Goal: Task Accomplishment & Management: Manage account settings

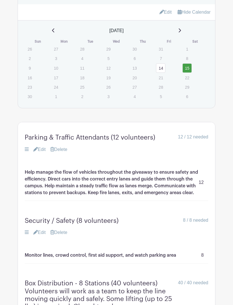
scroll to position [476, 0]
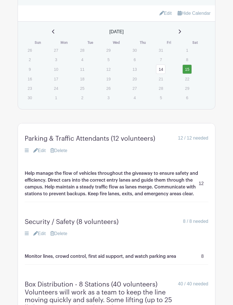
click at [39, 154] on link "Edit" at bounding box center [39, 150] width 12 height 7
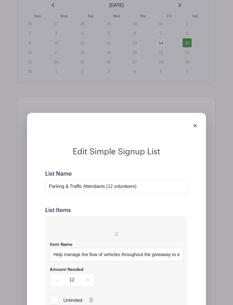
scroll to position [502, 0]
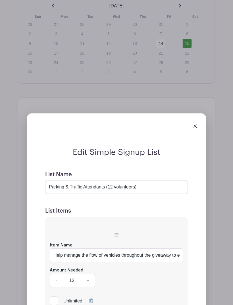
click at [194, 131] on div at bounding box center [117, 126] width 170 height 16
click at [191, 128] on div at bounding box center [117, 126] width 170 height 16
click at [194, 127] on img at bounding box center [194, 125] width 3 height 3
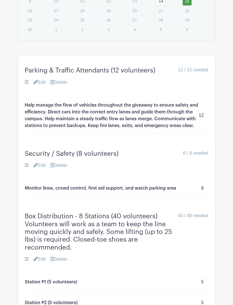
scroll to position [542, 0]
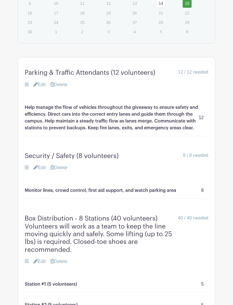
click at [39, 262] on link "Edit" at bounding box center [39, 261] width 12 height 7
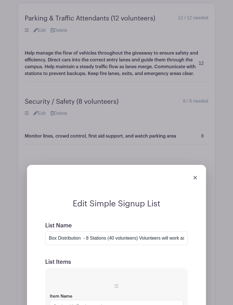
scroll to position [596, 0]
click at [193, 181] on div at bounding box center [117, 178] width 170 height 16
click at [195, 180] on img at bounding box center [194, 177] width 3 height 3
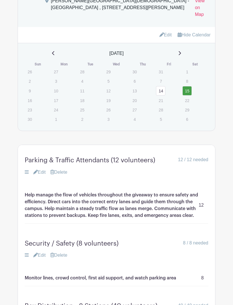
scroll to position [451, 0]
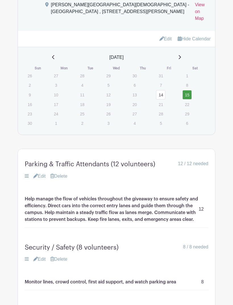
click at [40, 180] on link "Edit" at bounding box center [39, 176] width 12 height 7
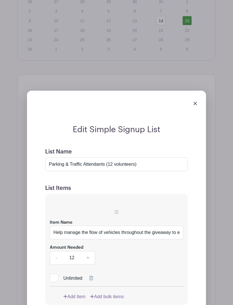
scroll to position [525, 0]
click at [194, 105] on link at bounding box center [194, 102] width 3 height 5
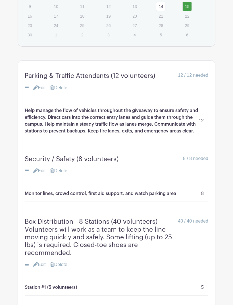
scroll to position [539, 0]
click at [39, 267] on link "Edit" at bounding box center [39, 264] width 12 height 7
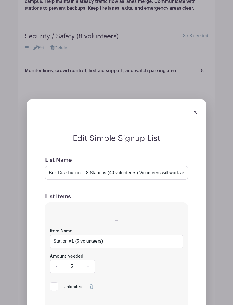
scroll to position [661, 0]
click at [85, 176] on input "Box Distribution - 8 Stations (40 volunteers) Volunteers will work as a team to…" at bounding box center [116, 173] width 143 height 14
click at [85, 174] on input "Box Distribution - 8 Stations (40 volunteers) Volunteers will work as a team to…" at bounding box center [116, 173] width 143 height 14
click at [195, 114] on img at bounding box center [194, 112] width 3 height 3
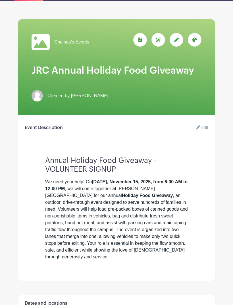
scroll to position [54, 0]
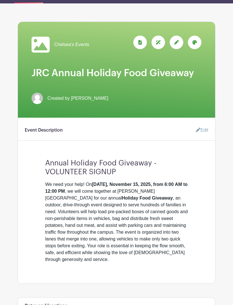
click at [199, 132] on link "Edit" at bounding box center [199, 129] width 17 height 11
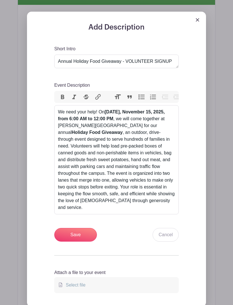
scroll to position [166, 0]
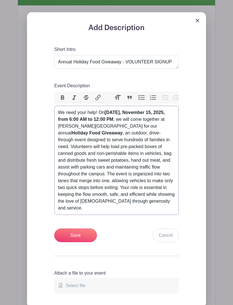
click at [138, 203] on div "We need your help! [DATE][DATE], from 6:00 AM to 12:00 PM , we will come togeth…" at bounding box center [116, 160] width 117 height 102
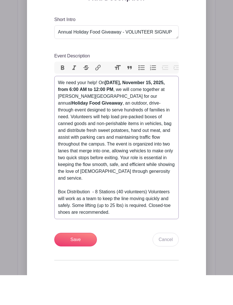
click at [148, 187] on div "We need your help! [DATE][DATE], from 6:00 AM to 12:00 PM , we will come togeth…" at bounding box center [116, 177] width 117 height 136
click at [151, 185] on div "We need your help! [DATE][DATE], from 6:00 AM to 12:00 PM , we will come togeth…" at bounding box center [116, 177] width 117 height 136
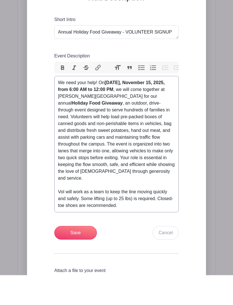
type trix-editor "<div>We need your help! On <strong>[DATE],</strong> <strong>November</strong> <…"
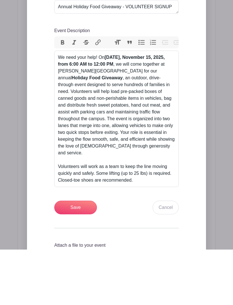
click at [70, 256] on input "Save" at bounding box center [75, 263] width 43 height 14
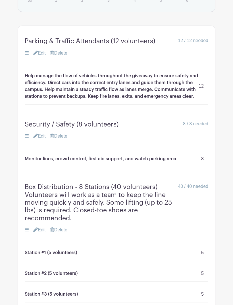
scroll to position [624, 0]
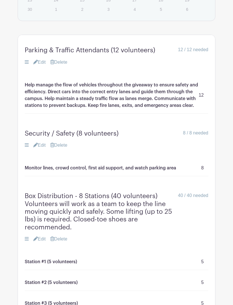
click at [40, 243] on link "Edit" at bounding box center [39, 239] width 12 height 7
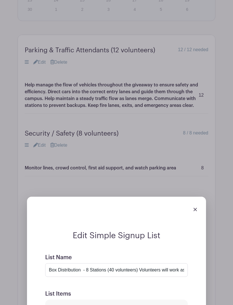
scroll to position [625, 0]
click at [141, 277] on input "Box Distribution - 8 Stations (40 volunteers) Volunteers will work as a team to…" at bounding box center [116, 270] width 143 height 14
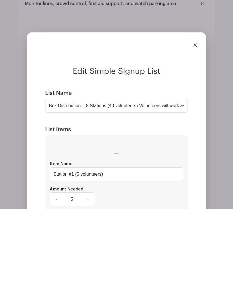
click at [138, 185] on div "List Name Box Distribution - 8 Stations (40 volunteers) Volunteers will work as…" at bounding box center [116, 196] width 143 height 23
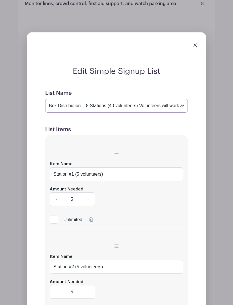
click at [143, 112] on input "Box Distribution - 8 Stations (40 volunteers) Volunteers will work as a team to…" at bounding box center [116, 106] width 143 height 14
click at [144, 112] on input "Box Distribution - 8 Stations (40 volunteers) Volunteers will work as a team to…" at bounding box center [116, 106] width 143 height 14
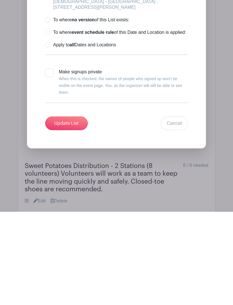
type input "Box Distribution - 8 Stations (40 volunteers) Some lifting (up to 25 lbs) is re…"
click at [68, 210] on input "Update List" at bounding box center [66, 217] width 43 height 14
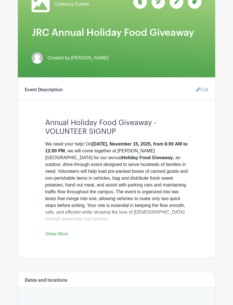
scroll to position [93, 0]
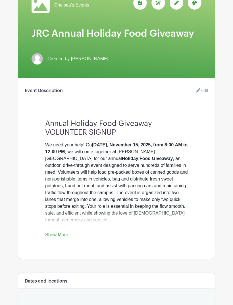
click at [55, 234] on link "Show More" at bounding box center [56, 235] width 23 height 7
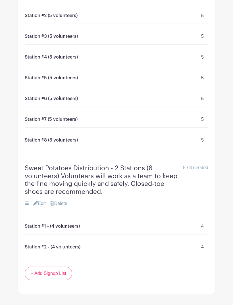
scroll to position [854, 0]
click at [40, 206] on link "Edit" at bounding box center [39, 203] width 12 height 7
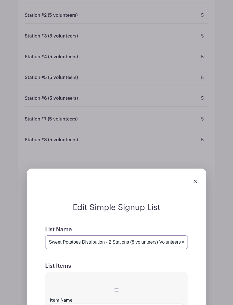
click at [161, 246] on input "Sweet Potatoes Distribution - 2 Stations (8 volunteers) Volunteers will work as…" at bounding box center [116, 242] width 143 height 14
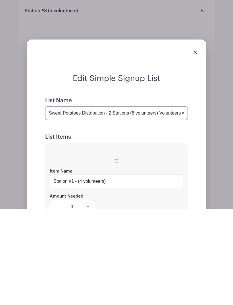
click at [159, 202] on input "Sweet Potatoes Distribution - 2 Stations (8 volunteers) Volunteers will work as…" at bounding box center [116, 209] width 143 height 14
click at [162, 202] on input "Sweet Potatoes Distribution - 2 Stations (8 volunteers) Volunteers will work as…" at bounding box center [116, 209] width 143 height 14
click at [164, 202] on input "Sweet Potatoes Distribution - 2 Stations (8 volunteers) Volunteers will work as…" at bounding box center [116, 209] width 143 height 14
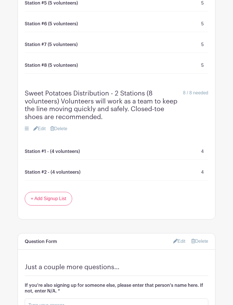
scroll to position [911, 0]
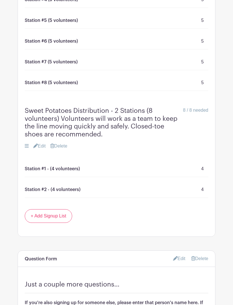
click at [38, 147] on link "Edit" at bounding box center [39, 146] width 12 height 7
click at [41, 148] on link "Edit" at bounding box center [39, 146] width 12 height 7
click at [38, 149] on link "Edit" at bounding box center [39, 146] width 12 height 7
click at [38, 147] on link "Edit" at bounding box center [39, 146] width 12 height 7
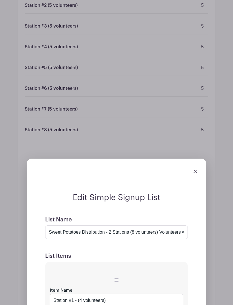
scroll to position [864, 0]
click at [179, 235] on input "Sweet Potatoes Distribution - 2 Stations (8 volunteers) Volunteers will work as…" at bounding box center [116, 233] width 143 height 14
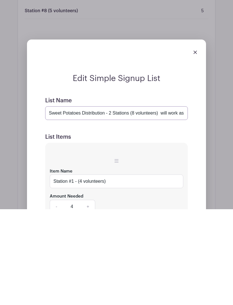
click at [162, 202] on input "Sweet Potatoes Distribution - 2 Stations (8 volunteers) will work as a team to …" at bounding box center [116, 209] width 143 height 14
click at [163, 202] on input "Sweet Potatoes Distribution - 2 Stations (8 volunteers) will work as a team to …" at bounding box center [116, 209] width 143 height 14
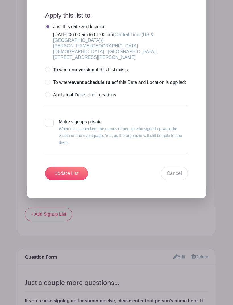
scroll to position [1326, 0]
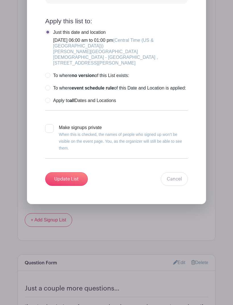
type input "Sweet Potatoes Distribution - 2 Stations (8 volunteers)"
click at [66, 181] on input "Update List" at bounding box center [66, 179] width 43 height 14
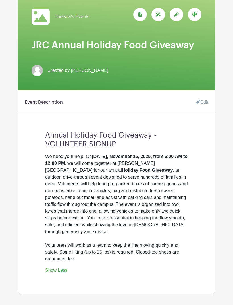
scroll to position [82, 0]
click at [199, 103] on icon at bounding box center [198, 102] width 5 height 5
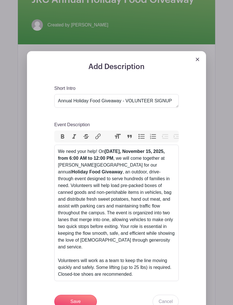
scroll to position [126, 0]
click at [96, 261] on div "We need your help! [DATE][DATE], from 6:00 AM to 12:00 PM , we will come togeth…" at bounding box center [116, 214] width 117 height 130
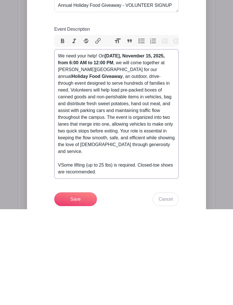
type trix-editor "<div>We need your help! On <strong>[DATE],</strong> <strong>November</strong> <…"
click at [70, 288] on input "Save" at bounding box center [75, 295] width 43 height 14
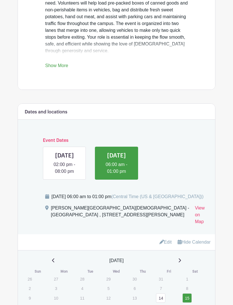
scroll to position [307, 0]
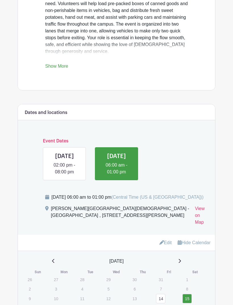
click at [64, 175] on link at bounding box center [64, 175] width 0 height 0
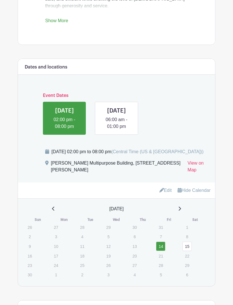
click at [56, 176] on div "[PERSON_NAME] Multipurpose Building, [STREET_ADDRESS][PERSON_NAME]" at bounding box center [117, 168] width 132 height 16
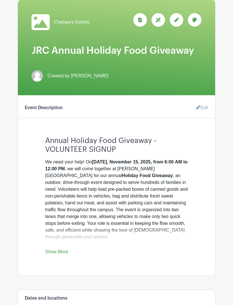
scroll to position [77, 0]
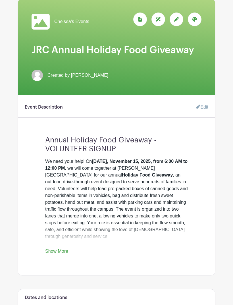
click at [51, 253] on link "Show More" at bounding box center [56, 252] width 23 height 7
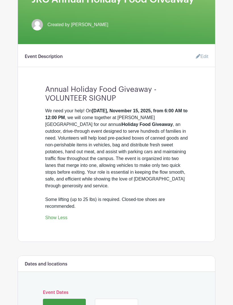
scroll to position [127, 0]
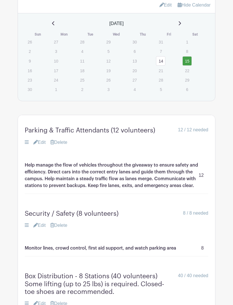
scroll to position [499, 0]
